Goal: Task Accomplishment & Management: Manage account settings

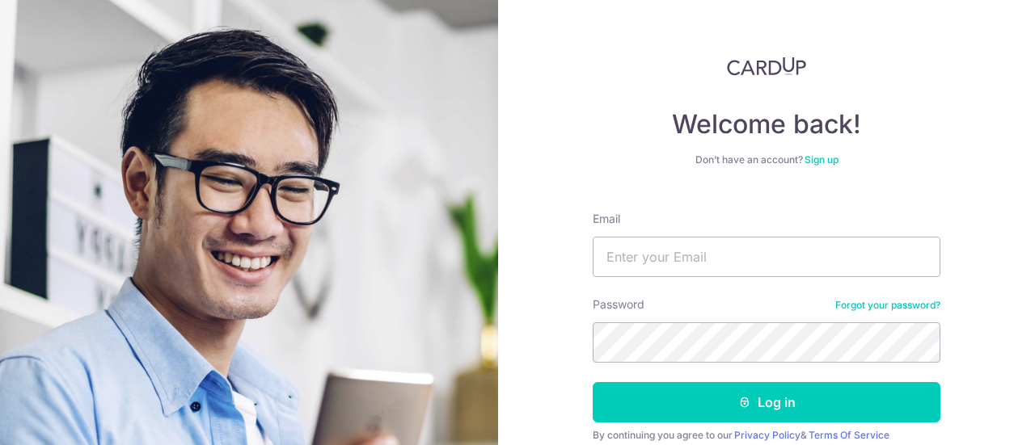
type input "[EMAIL_ADDRESS][DOMAIN_NAME]"
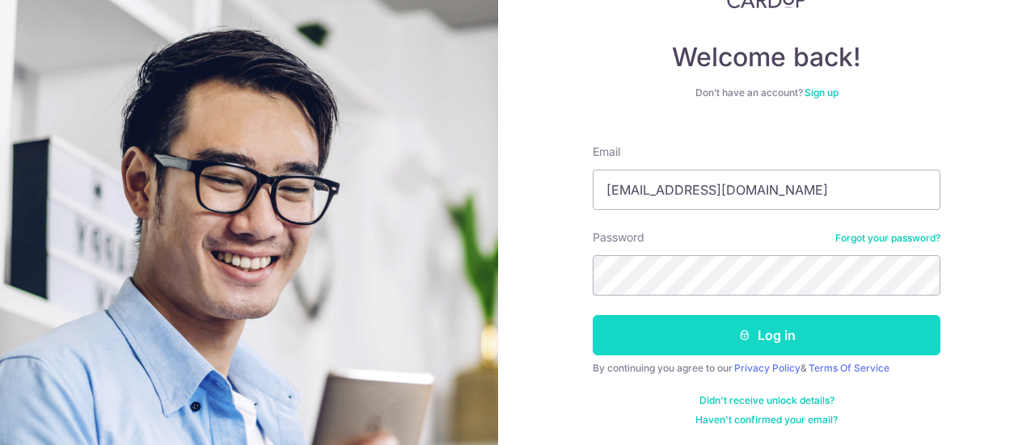
click at [665, 347] on button "Log in" at bounding box center [767, 335] width 348 height 40
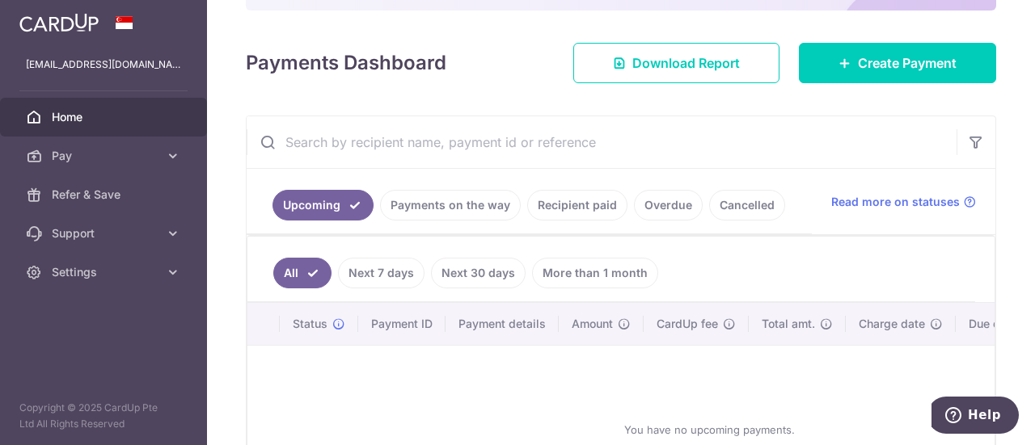
scroll to position [162, 0]
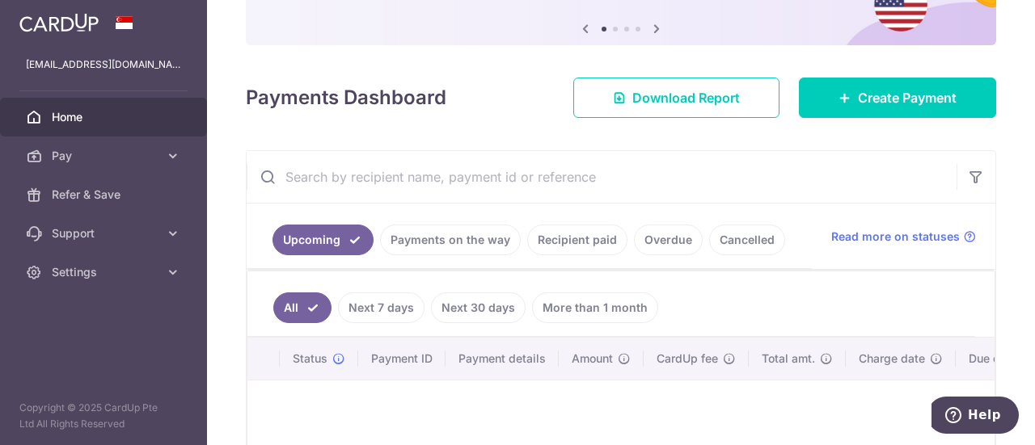
click at [571, 235] on link "Recipient paid" at bounding box center [577, 240] width 100 height 31
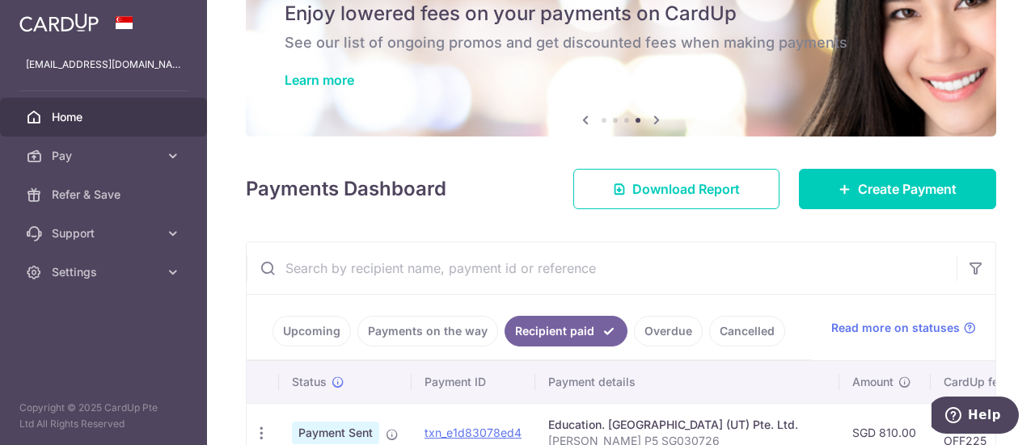
scroll to position [0, 0]
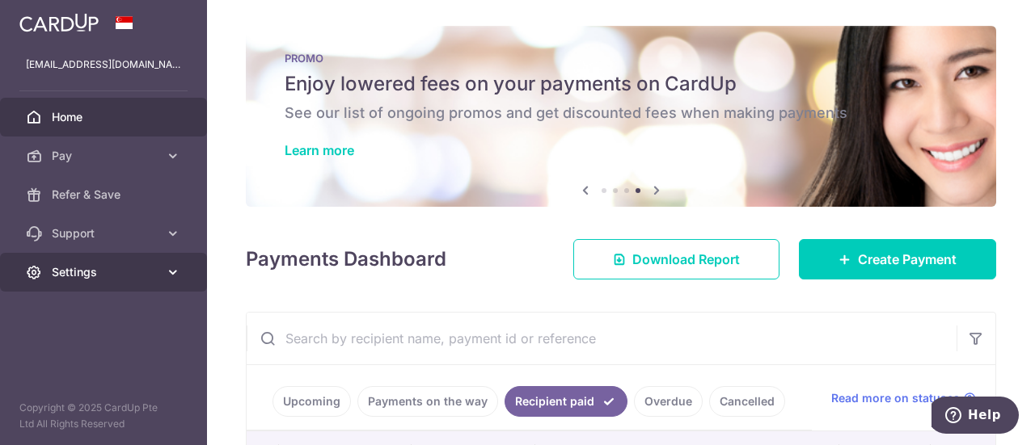
click at [144, 274] on span "Settings" at bounding box center [105, 272] width 107 height 16
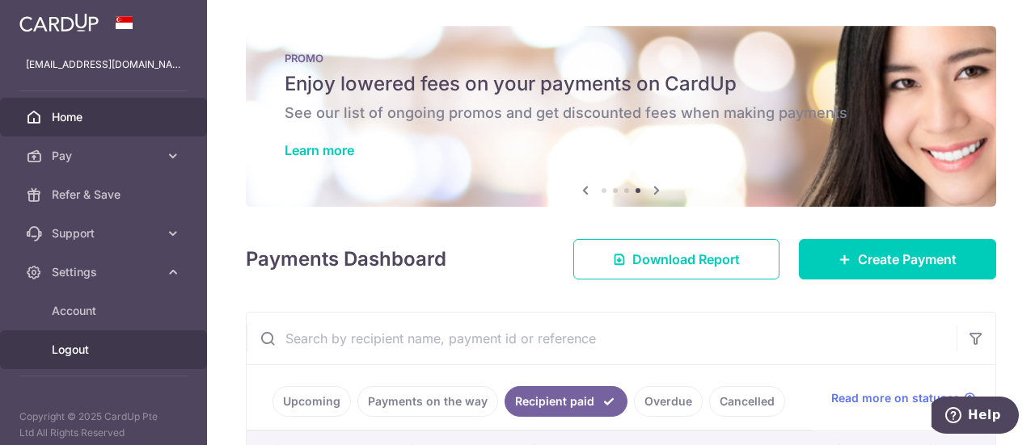
click at [88, 360] on link "Logout" at bounding box center [103, 350] width 207 height 39
